Goal: Task Accomplishment & Management: Use online tool/utility

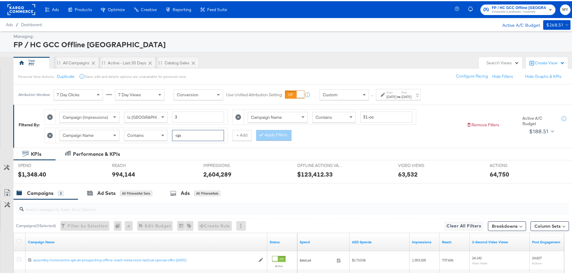
click at [189, 135] on input "-qa" at bounding box center [198, 134] width 52 height 11
drag, startPoint x: 375, startPoint y: 115, endPoint x: 336, endPoint y: 118, distance: 39.8
click at [336, 118] on div "Campaign Name Contains 31-oc" at bounding box center [330, 115] width 165 height 11
type input "bed"
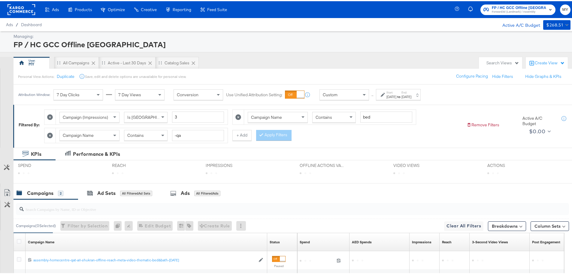
click at [397, 95] on div "[DATE]" at bounding box center [392, 95] width 10 height 5
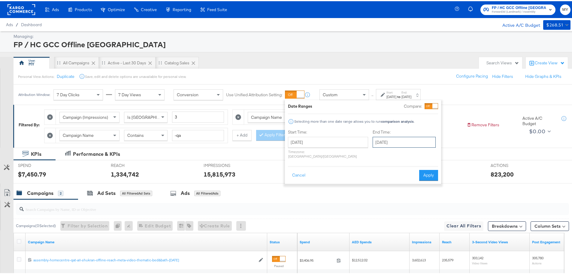
click at [388, 138] on input "[DATE]" at bounding box center [404, 141] width 63 height 11
click at [405, 187] on td "15" at bounding box center [410, 188] width 10 height 8
type input "[DATE]"
click at [426, 170] on button "Apply" at bounding box center [431, 174] width 19 height 11
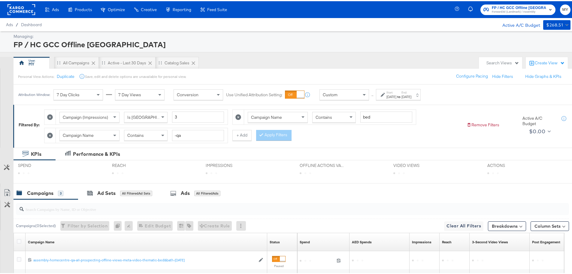
scroll to position [92, 0]
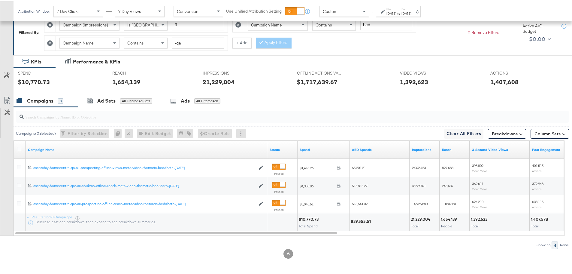
click at [16, 149] on div at bounding box center [19, 148] width 11 height 11
click at [18, 148] on icon at bounding box center [19, 147] width 5 height 5
click at [0, 0] on input "checkbox" at bounding box center [0, 0] width 0 height 0
click at [7, 99] on icon at bounding box center [7, 99] width 7 height 7
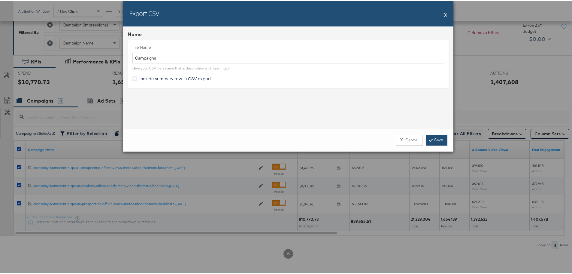
click at [442, 137] on link "Save" at bounding box center [437, 138] width 22 height 11
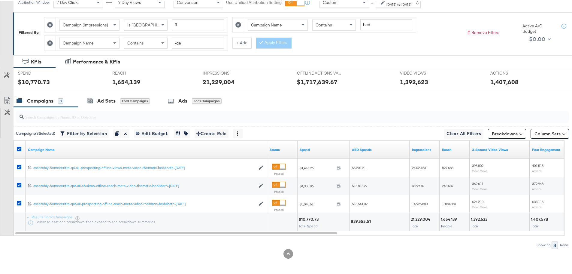
scroll to position [0, 0]
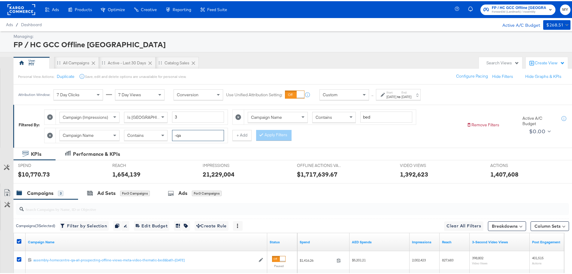
click at [183, 132] on input "-qa" at bounding box center [198, 134] width 52 height 11
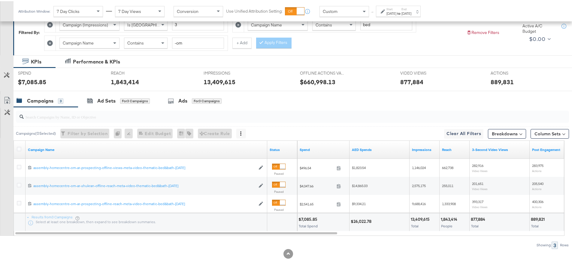
click at [17, 150] on div at bounding box center [19, 148] width 11 height 11
click at [18, 149] on icon at bounding box center [19, 147] width 5 height 5
click at [0, 0] on input "checkbox" at bounding box center [0, 0] width 0 height 0
click at [7, 102] on icon at bounding box center [7, 100] width 4 height 5
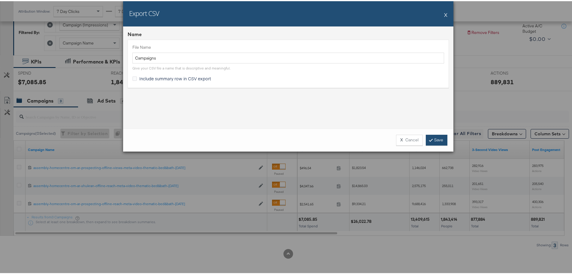
click at [433, 139] on link "Save" at bounding box center [437, 138] width 22 height 11
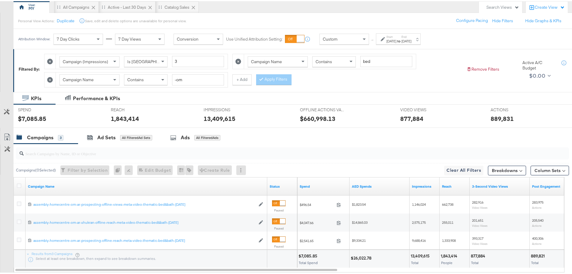
scroll to position [55, 0]
click at [194, 78] on input "-om" at bounding box center [198, 79] width 52 height 11
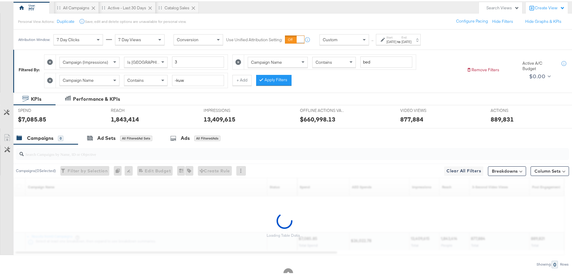
click at [138, 83] on div "Contains" at bounding box center [145, 79] width 43 height 10
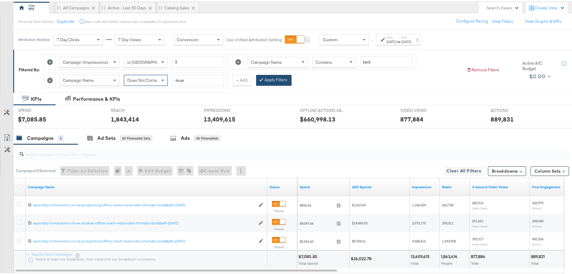
click at [265, 77] on button "Apply Filters" at bounding box center [273, 79] width 35 height 11
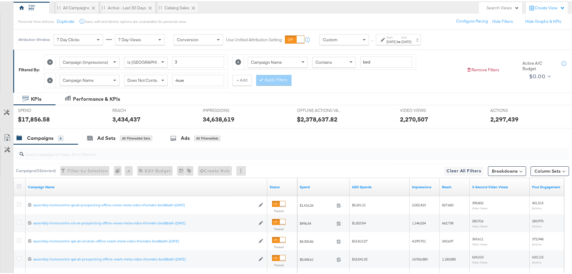
click at [18, 185] on icon at bounding box center [19, 185] width 5 height 5
click at [0, 0] on input "checkbox" at bounding box center [0, 0] width 0 height 0
click at [169, 135] on icon at bounding box center [171, 137] width 6 height 6
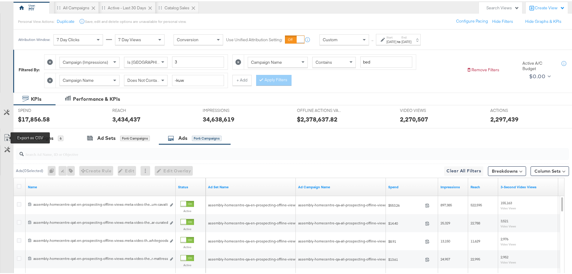
click at [6, 135] on icon at bounding box center [7, 136] width 7 height 7
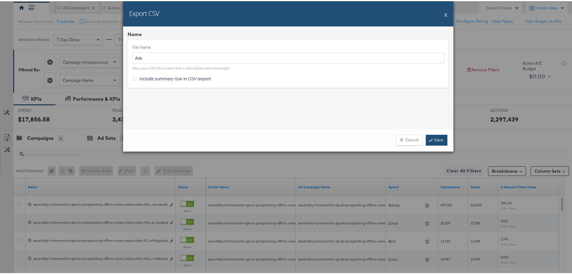
click at [430, 139] on icon at bounding box center [431, 139] width 2 height 4
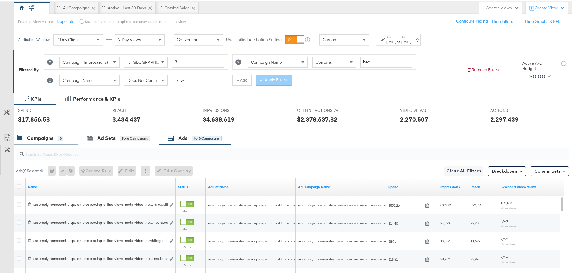
click at [55, 141] on div "Campaigns 6" at bounding box center [46, 136] width 65 height 13
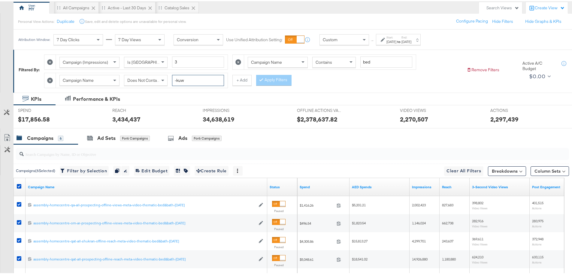
click at [194, 82] on input "-kuw" at bounding box center [198, 79] width 52 height 11
type input "-qa"
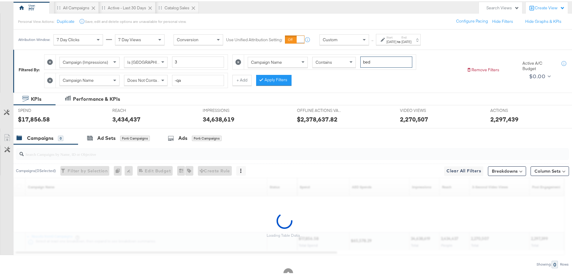
click at [371, 61] on input "bed" at bounding box center [387, 60] width 52 height 11
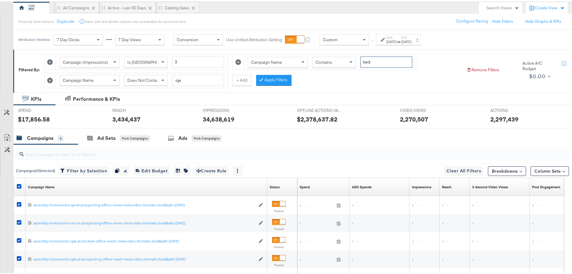
click at [371, 61] on input "bed" at bounding box center [387, 60] width 52 height 11
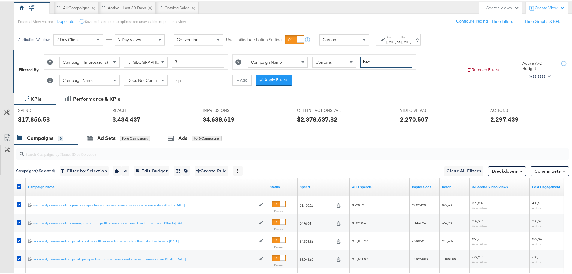
type input "n"
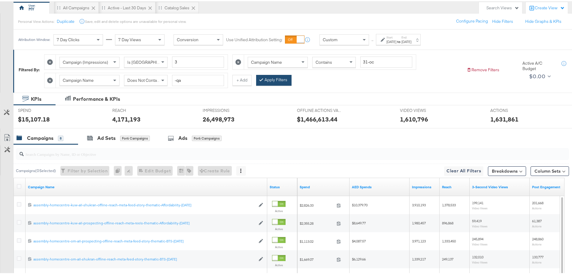
click at [287, 78] on button "Apply Filters" at bounding box center [273, 79] width 35 height 11
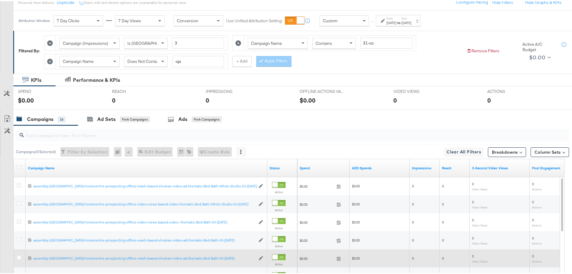
scroll to position [0, 0]
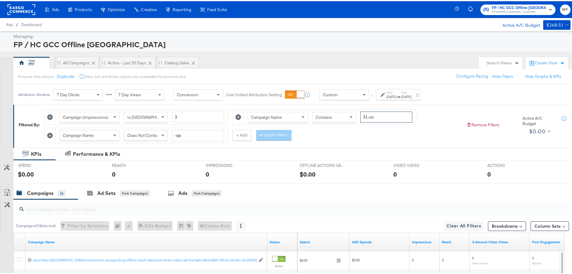
click at [383, 115] on input "31-oc" at bounding box center [387, 115] width 52 height 11
type input "3"
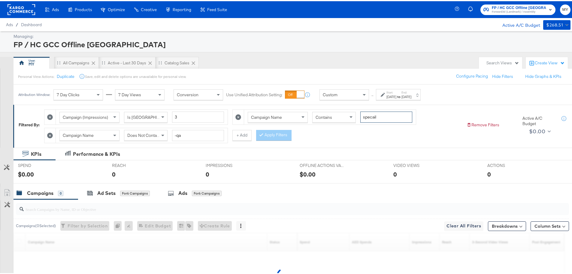
scroll to position [74, 0]
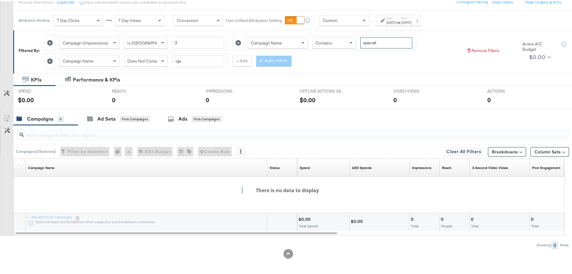
click at [368, 41] on input "specail" at bounding box center [387, 41] width 52 height 11
paste input "Special"
type input "Special"
click at [286, 60] on button "Apply Filters" at bounding box center [273, 59] width 35 height 11
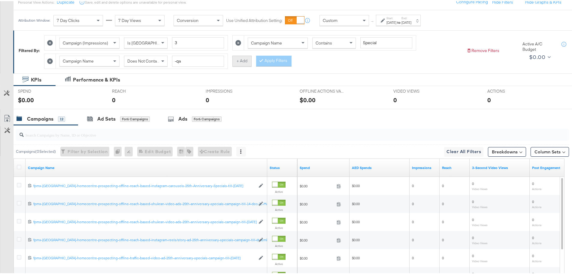
click at [236, 57] on button "+ Add" at bounding box center [242, 59] width 19 height 11
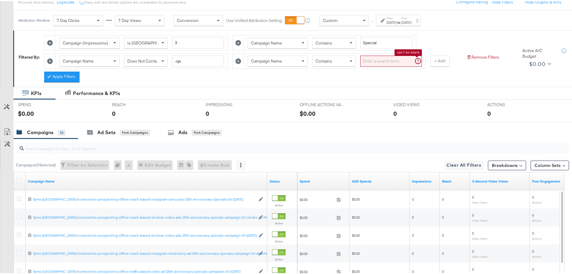
click at [379, 63] on input "search" at bounding box center [392, 59] width 62 height 11
type input "2025"
click at [74, 76] on button "Apply Filters" at bounding box center [61, 75] width 35 height 11
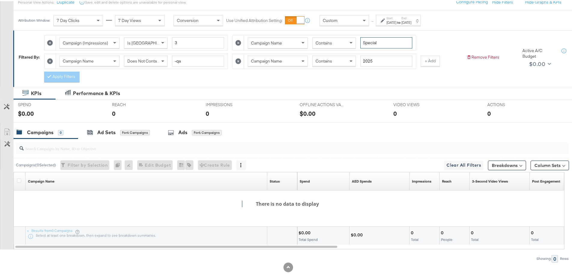
click at [391, 41] on input "Special" at bounding box center [387, 41] width 52 height 11
drag, startPoint x: 389, startPoint y: 43, endPoint x: 356, endPoint y: 44, distance: 32.8
click at [356, 44] on div "Campaign Name Contains Special" at bounding box center [330, 41] width 165 height 11
click at [153, 54] on div "Campaign Name Does Not Contain -qa" at bounding box center [141, 59] width 165 height 11
click at [152, 60] on span "Does Not Contain" at bounding box center [143, 59] width 33 height 5
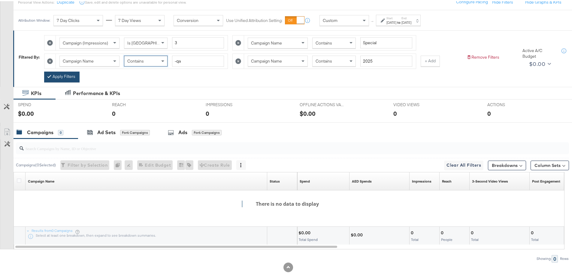
click at [67, 77] on button "Apply Filters" at bounding box center [61, 75] width 35 height 11
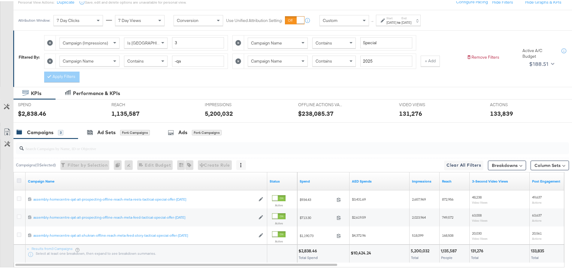
click at [18, 178] on icon at bounding box center [19, 179] width 5 height 5
click at [0, 0] on input "checkbox" at bounding box center [0, 0] width 0 height 0
click at [7, 131] on icon at bounding box center [7, 130] width 7 height 7
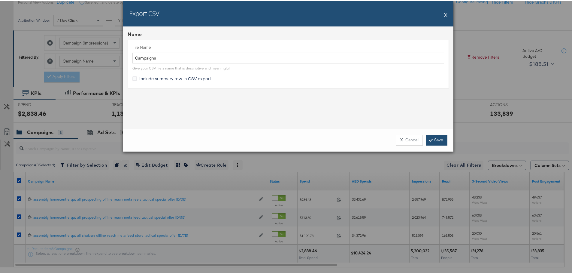
click at [440, 137] on link "Save" at bounding box center [437, 138] width 22 height 11
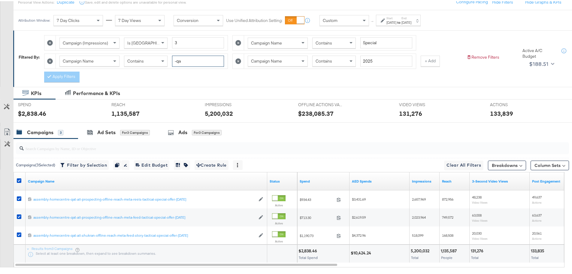
click at [188, 62] on input "-qa" at bounding box center [198, 59] width 52 height 11
type input "-om"
click at [376, 42] on input "Special" at bounding box center [387, 41] width 52 height 11
click at [373, 42] on input "Special" at bounding box center [387, 41] width 52 height 11
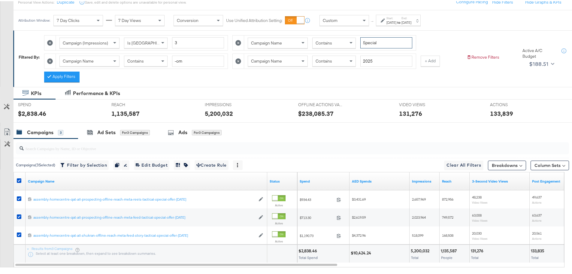
click at [373, 42] on input "Special" at bounding box center [387, 41] width 52 height 11
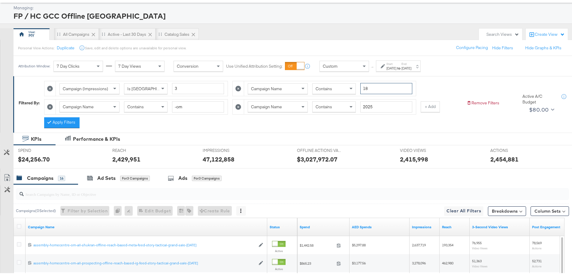
scroll to position [27, 0]
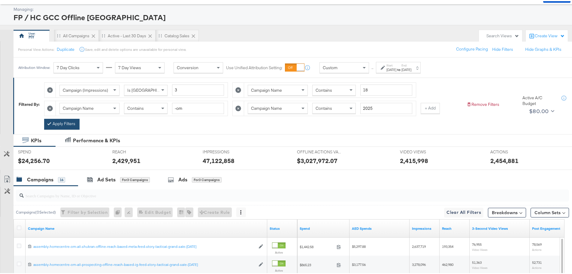
click at [55, 123] on button "Apply Filters" at bounding box center [61, 122] width 35 height 11
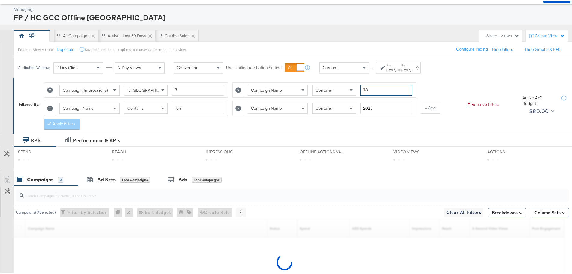
click at [383, 87] on input "18" at bounding box center [387, 88] width 52 height 11
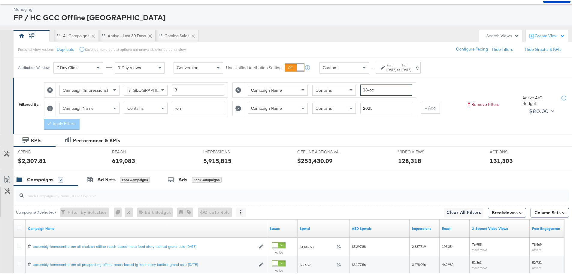
type input "18-oc"
click at [72, 120] on button "Apply Filters" at bounding box center [61, 122] width 35 height 11
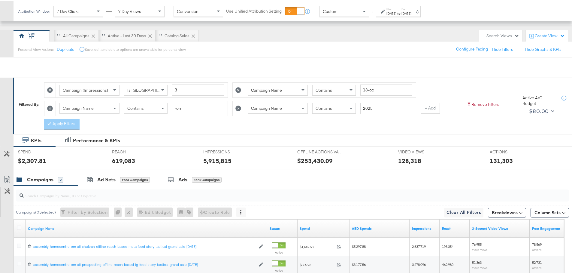
scroll to position [88, 0]
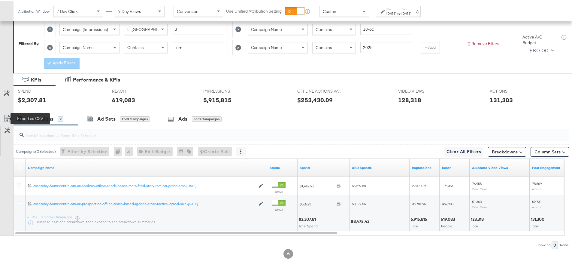
click at [7, 116] on icon at bounding box center [7, 117] width 7 height 7
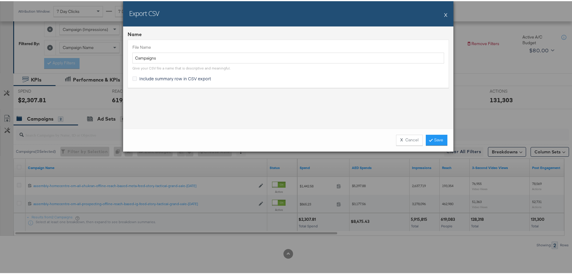
click at [346, 238] on div "Export CSV X Name File Name Campaigns Give your CSV file a name that is descrip…" at bounding box center [288, 137] width 577 height 274
click at [408, 134] on button "X Cancel" at bounding box center [409, 138] width 27 height 11
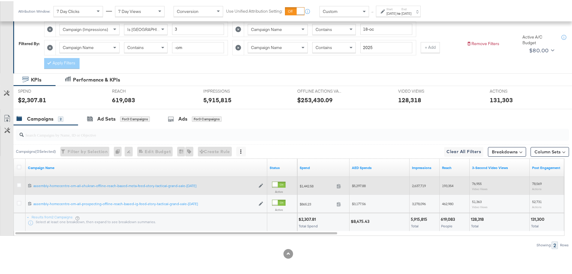
click at [366, 184] on span "$5,297.88" at bounding box center [359, 184] width 14 height 5
click at [362, 184] on span "$5,297.88" at bounding box center [359, 184] width 14 height 5
copy span "5,297.88"
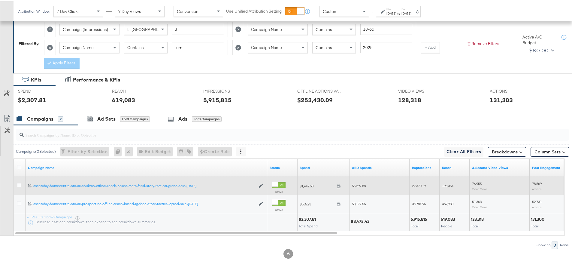
click at [412, 184] on div "2,637,719" at bounding box center [425, 185] width 30 height 10
copy span "2,637,719"
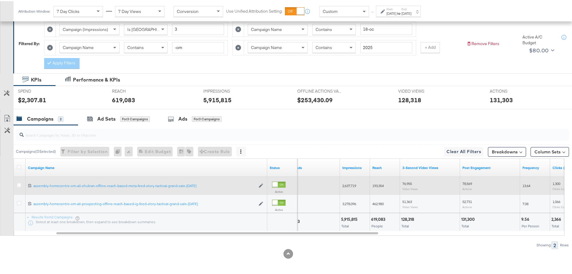
click at [374, 187] on div "193,354" at bounding box center [385, 185] width 30 height 10
copy span "193,354"
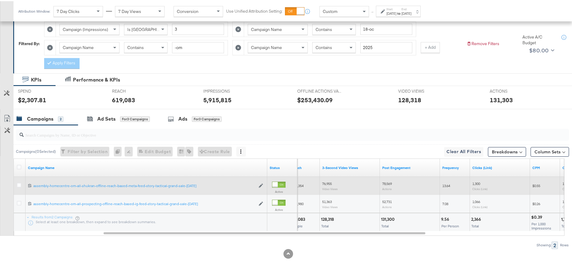
click at [328, 183] on span "76,955" at bounding box center [327, 182] width 10 height 5
copy span "76,955"
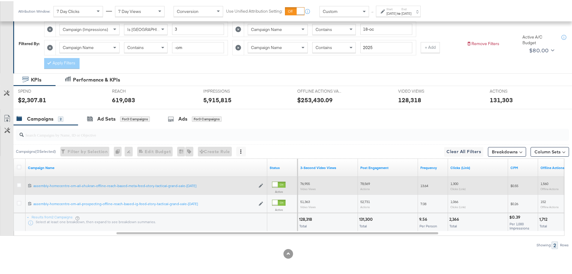
click at [360, 183] on div "78,569 Actions" at bounding box center [388, 185] width 60 height 14
copy span "78,569"
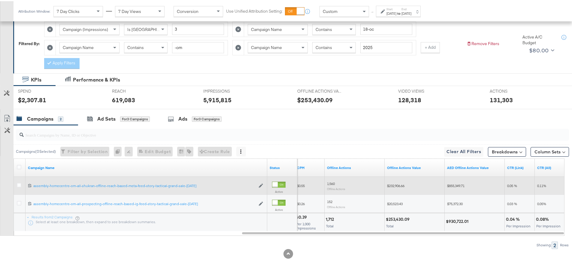
click at [459, 187] on div "$855,349.71" at bounding box center [474, 184] width 55 height 5
copy span "855,349.71"
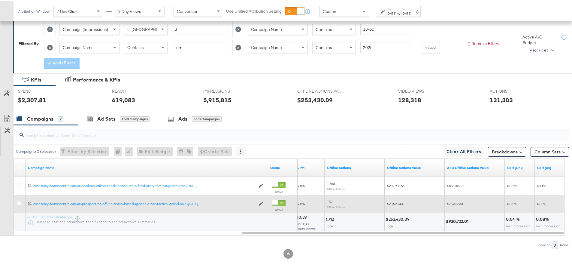
click at [457, 199] on div "$75,372.30" at bounding box center [475, 203] width 60 height 10
copy span "75,372.30"
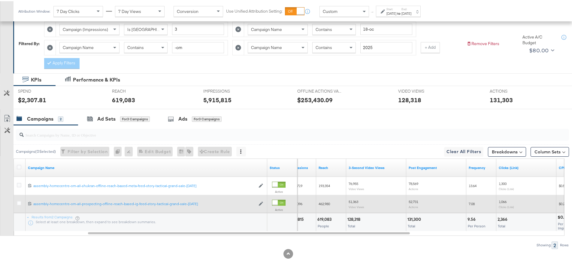
click at [416, 202] on span "52,731" at bounding box center [414, 200] width 10 height 5
copy span "52,731"
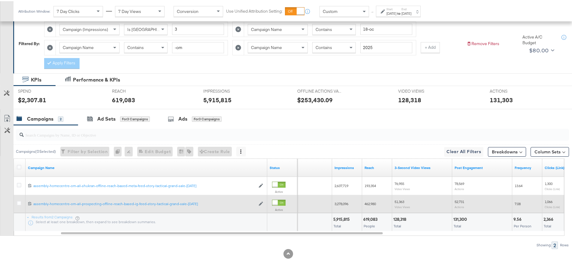
click at [398, 201] on span "51,363" at bounding box center [400, 200] width 10 height 5
copy span "51,363"
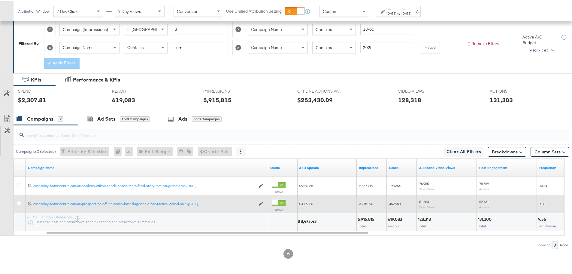
click at [398, 201] on span "462,980" at bounding box center [394, 202] width 11 height 5
copy span "462,980"
click at [361, 203] on span "3,278,096" at bounding box center [366, 202] width 14 height 5
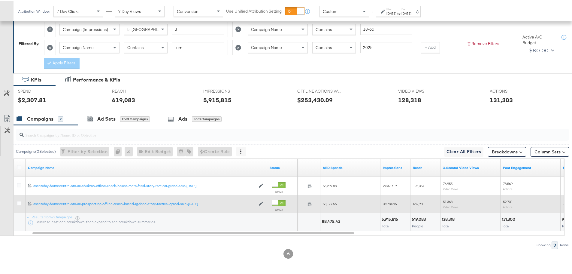
click at [329, 205] on div "$3,177.56" at bounding box center [351, 203] width 60 height 10
